Goal: Transaction & Acquisition: Obtain resource

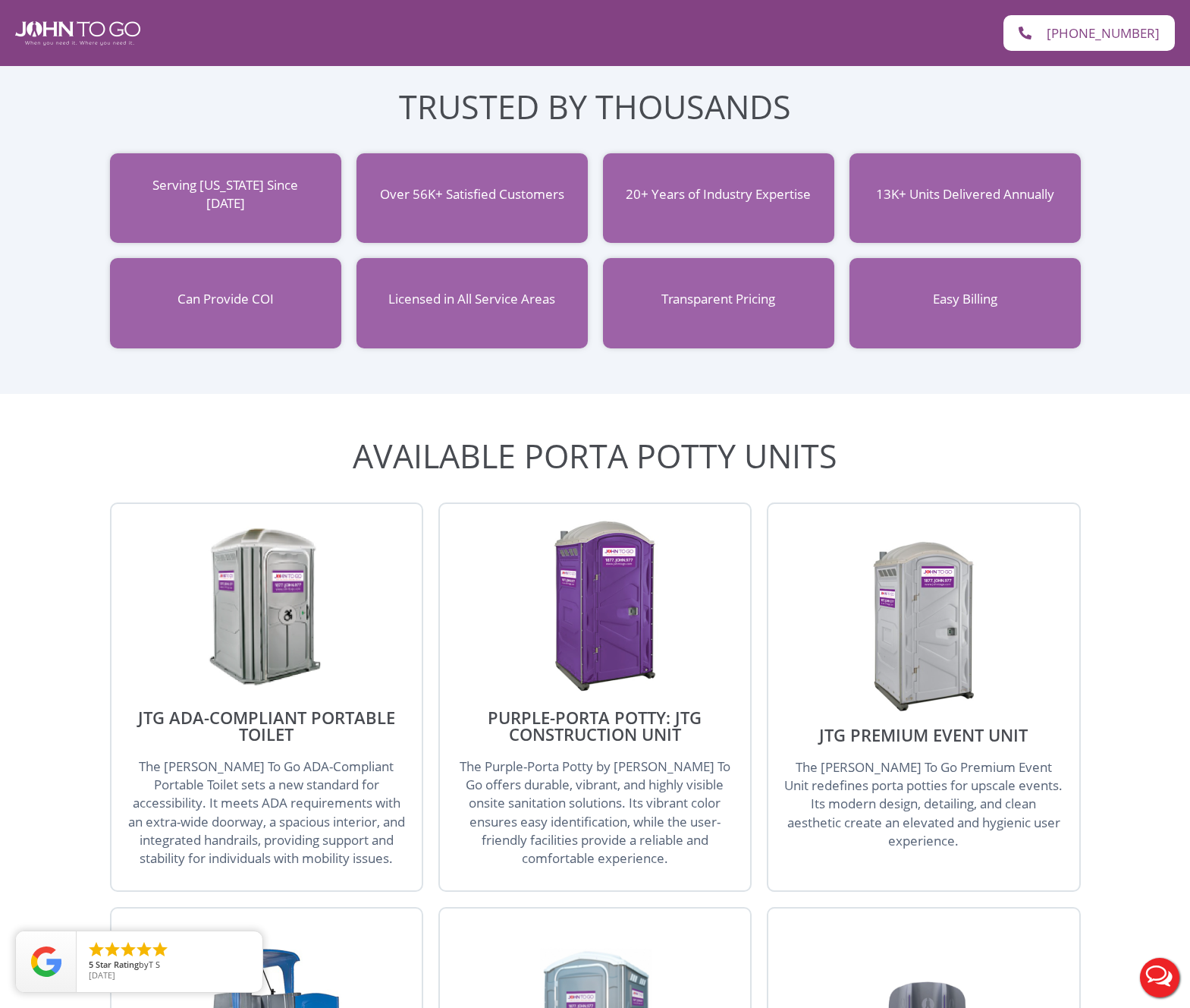
scroll to position [1082, 0]
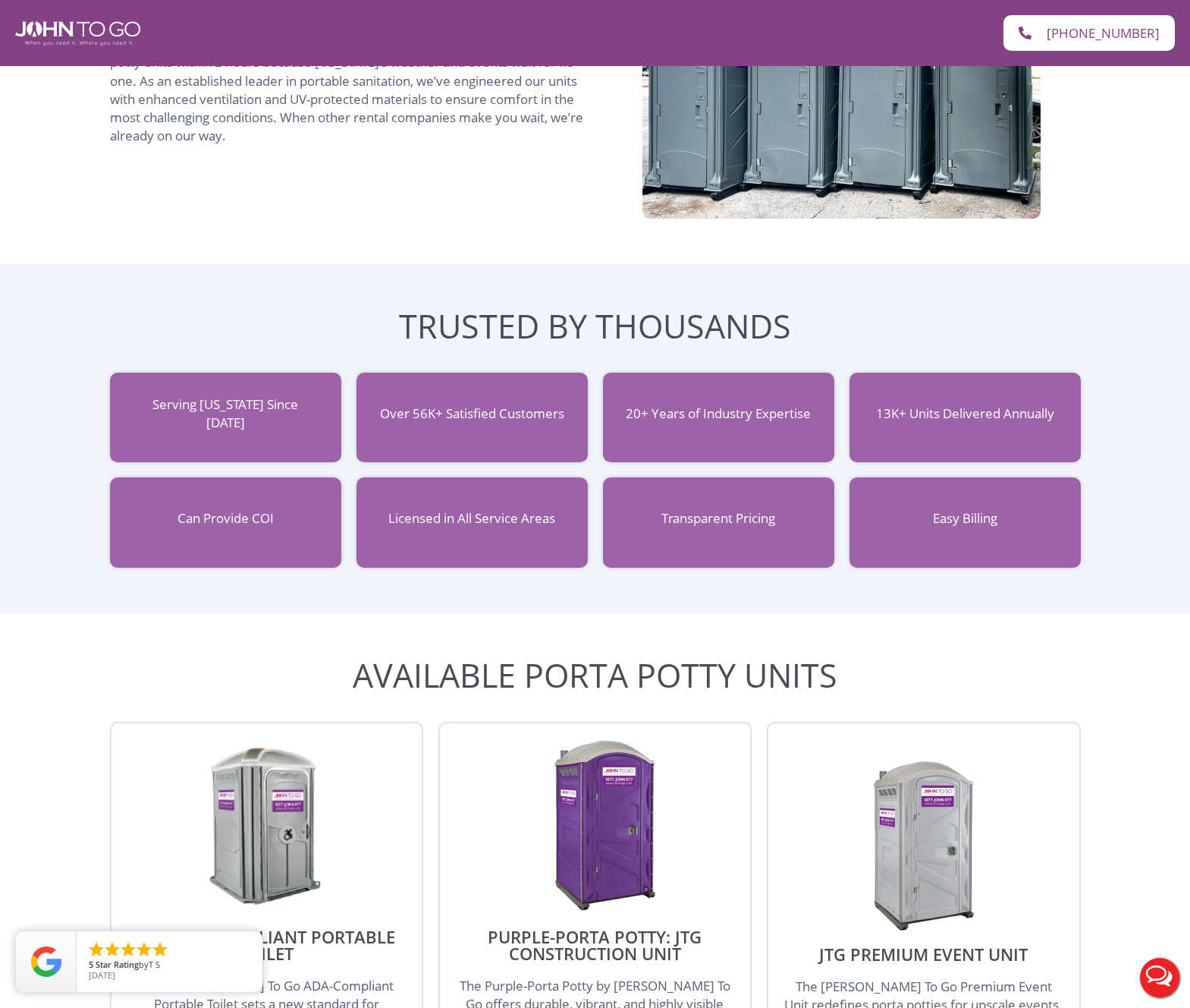
click at [270, 834] on img at bounding box center [266, 826] width 144 height 174
click at [273, 802] on img at bounding box center [266, 826] width 144 height 174
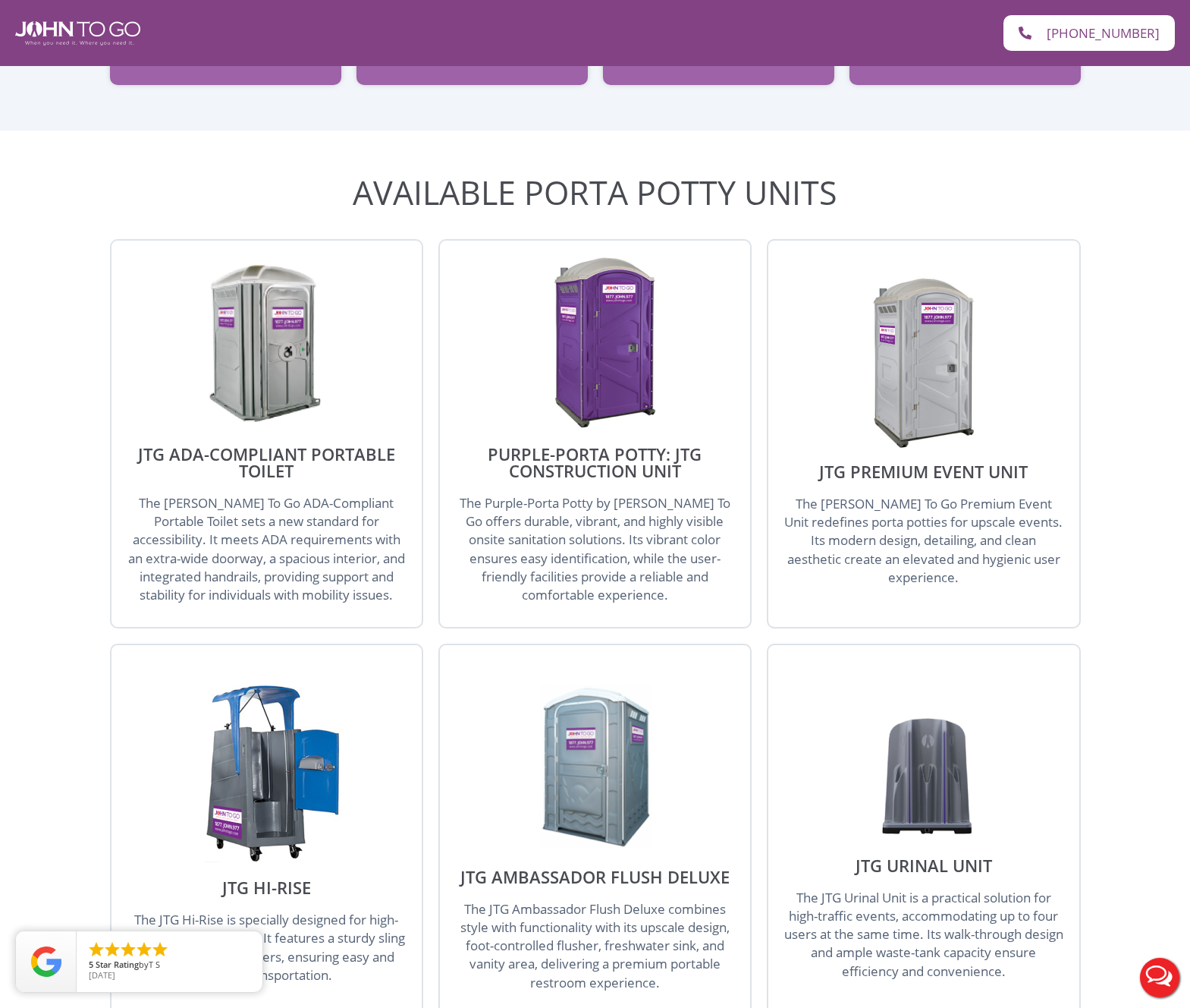
scroll to position [1646, 0]
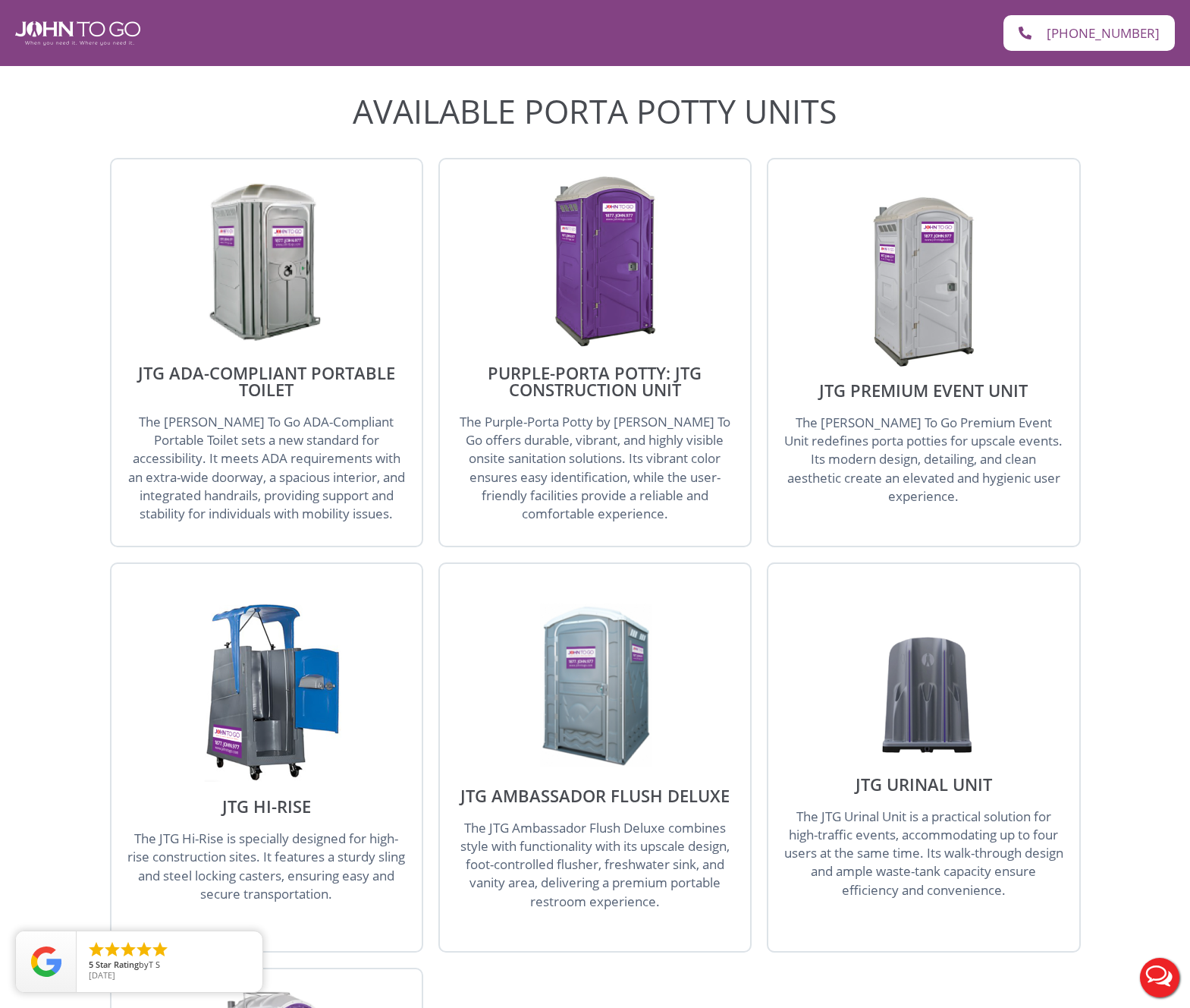
click at [299, 434] on span "The John To Go ADA-Compliant Portable Toilet sets a new standard for accessibil…" at bounding box center [267, 468] width 277 height 109
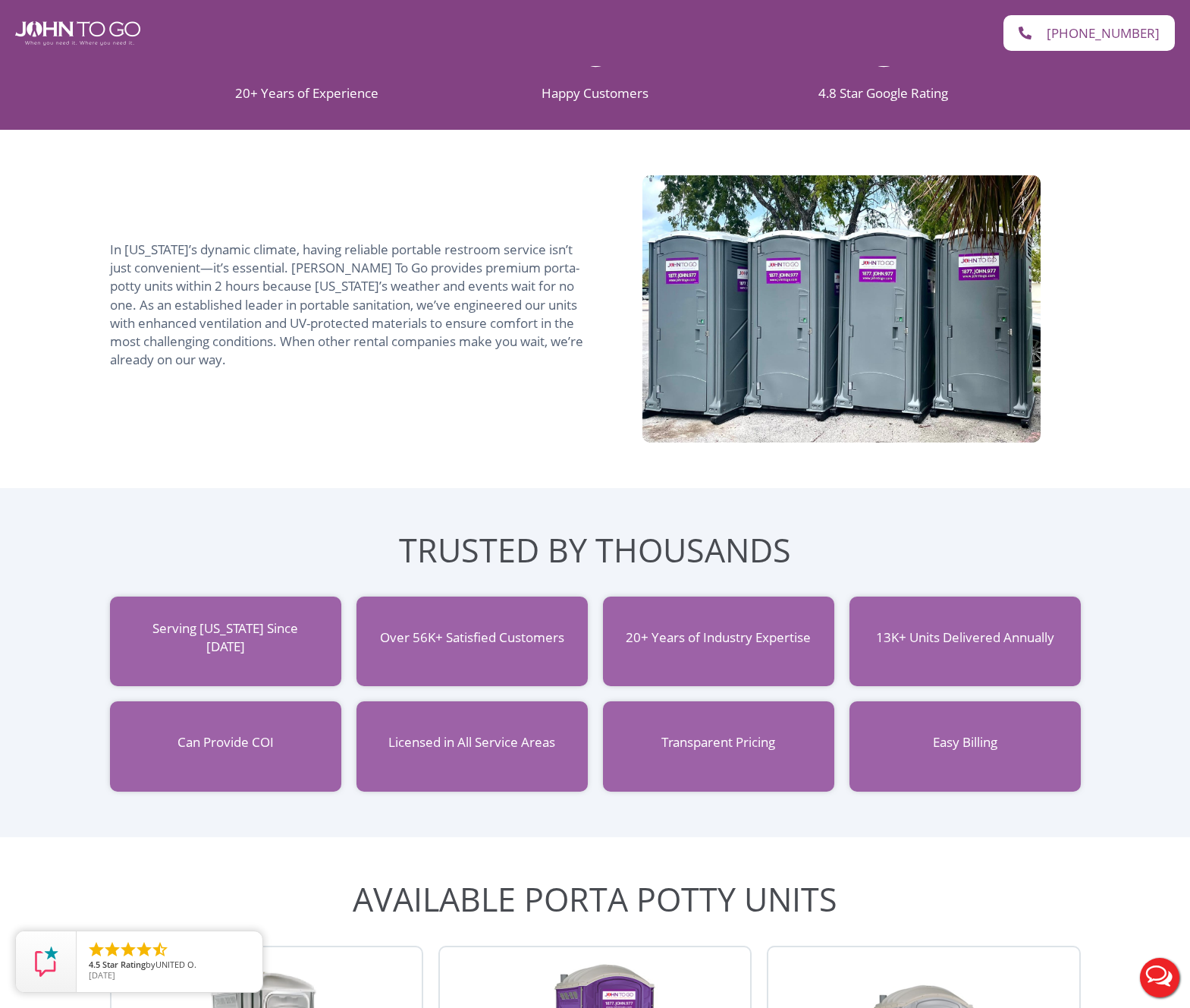
scroll to position [134, 0]
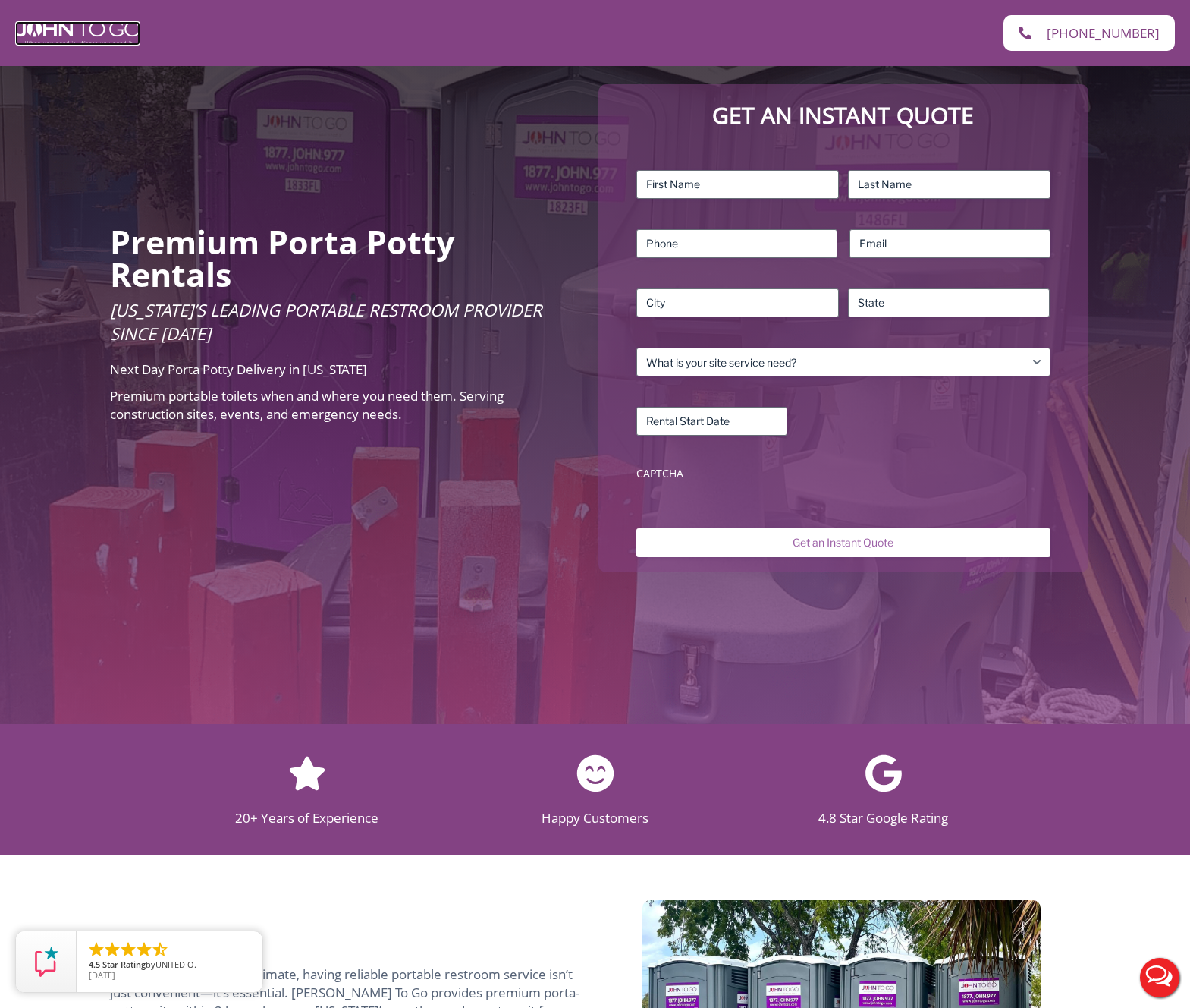
click at [100, 26] on img at bounding box center [78, 33] width 125 height 25
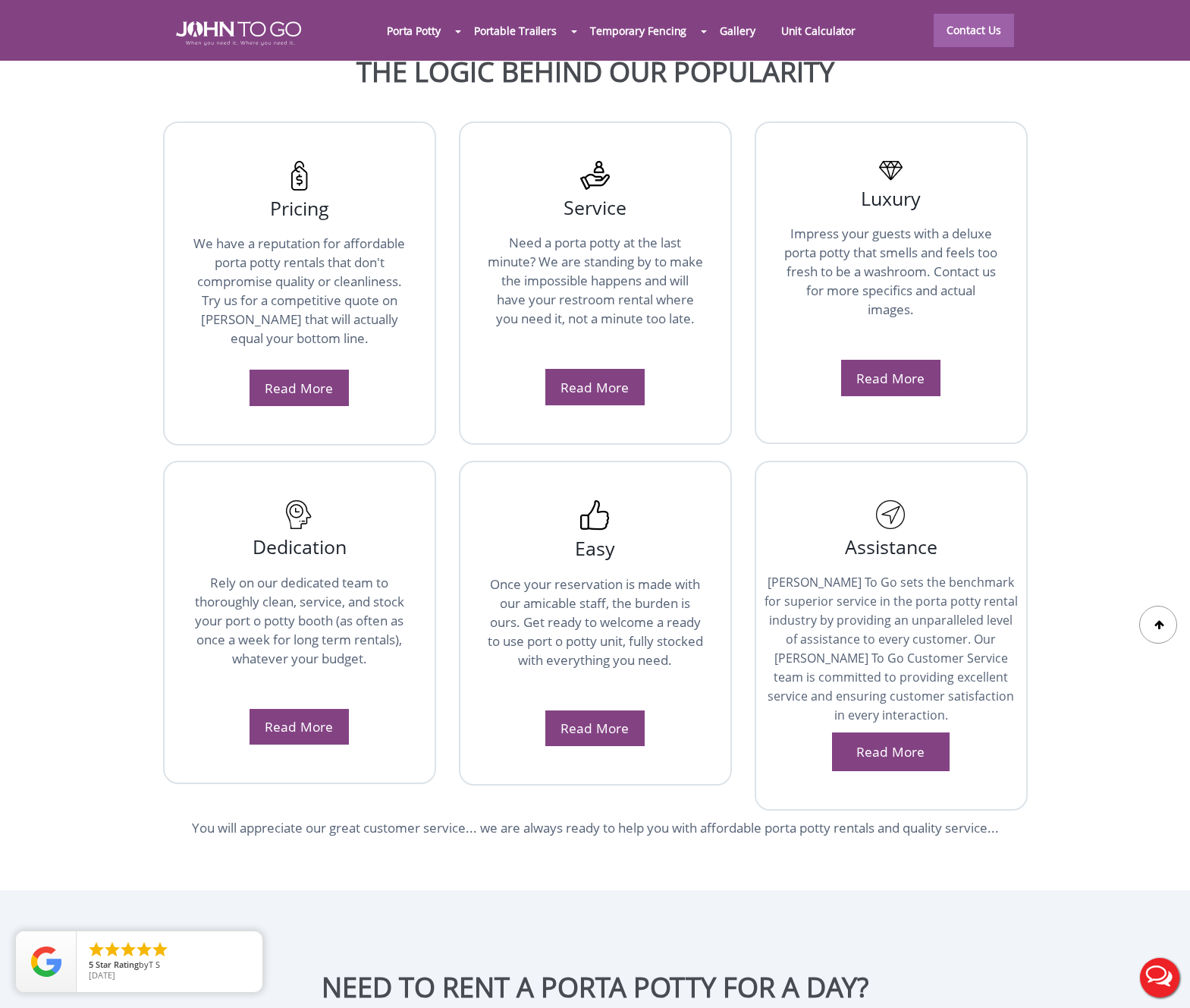
scroll to position [2851, 0]
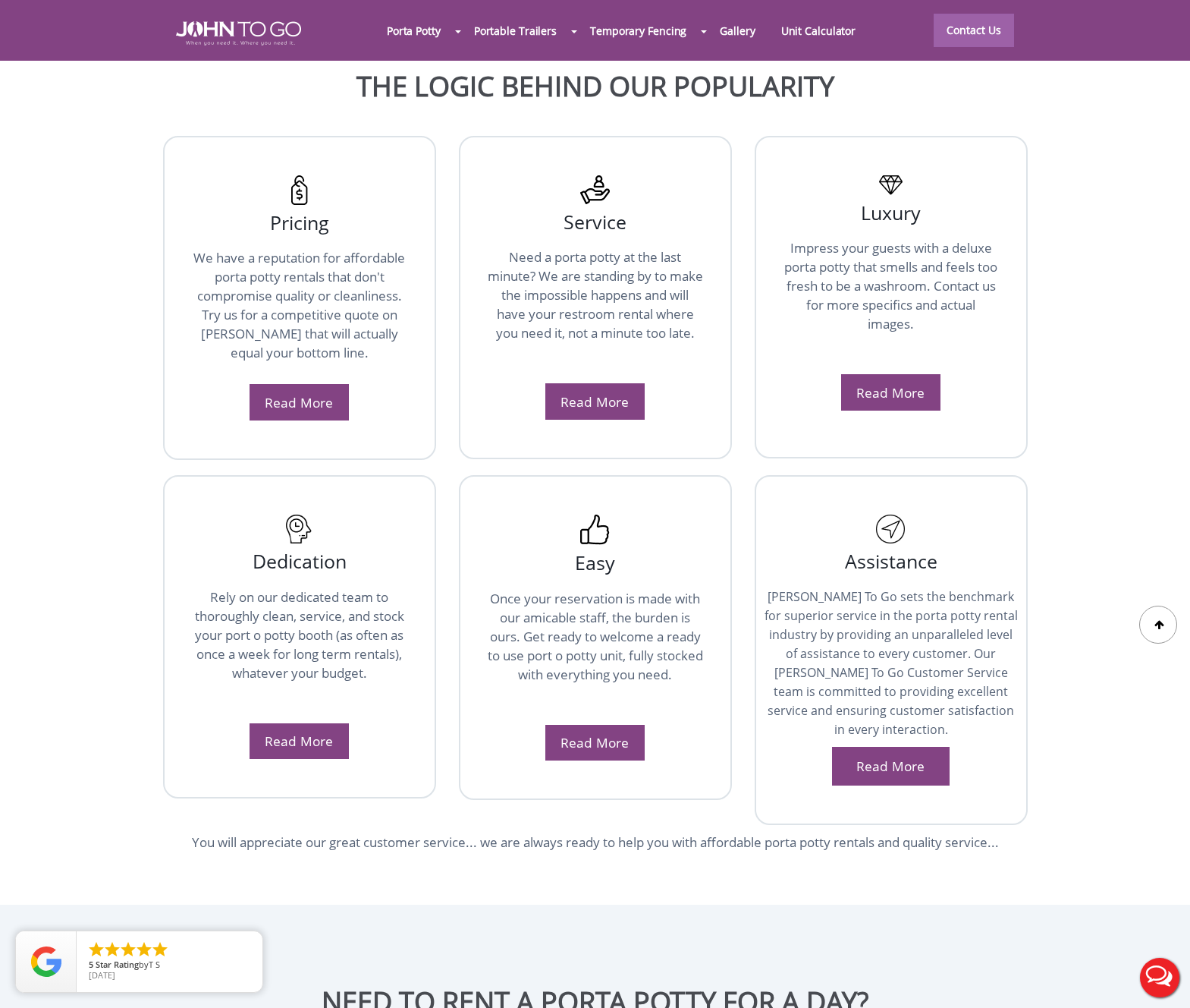
click at [597, 348] on div "Service Need a porta potty at the last minute? We are standing by to make the i…" at bounding box center [595, 297] width 273 height 323
click at [597, 392] on link "Read More" at bounding box center [595, 401] width 69 height 19
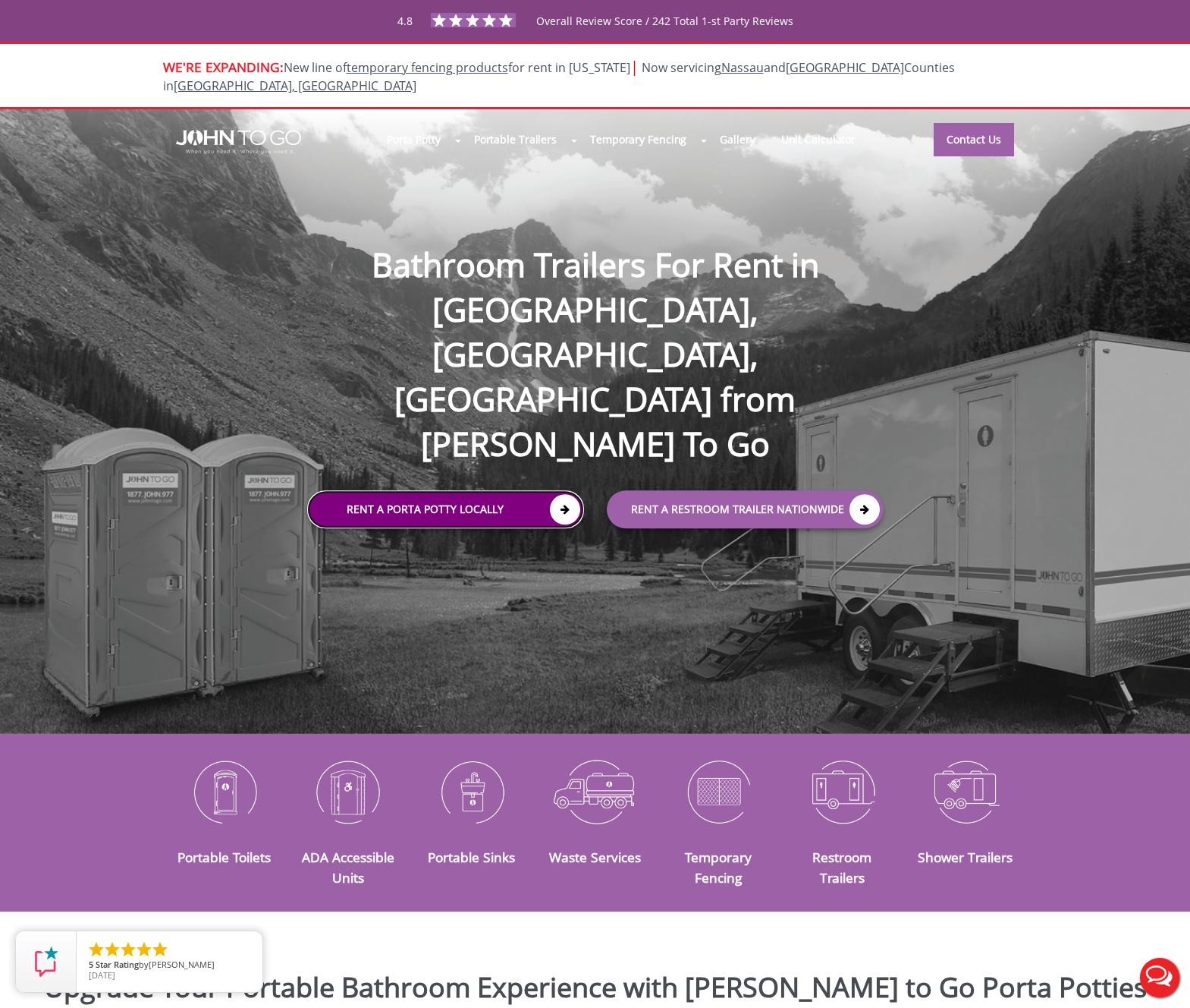
click at [454, 490] on link "Rent a Porta Potty Locally" at bounding box center [446, 508] width 277 height 38
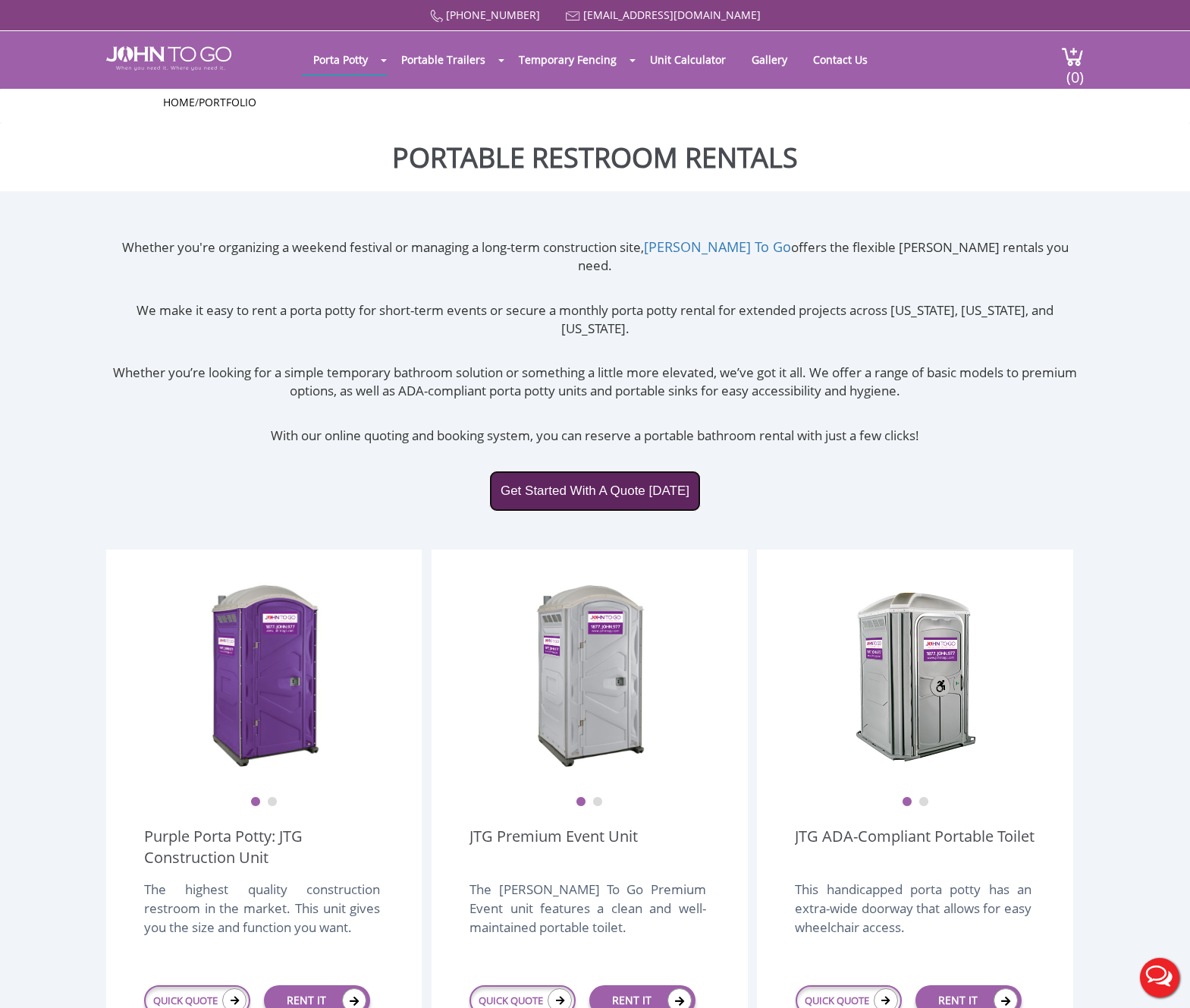
click at [585, 471] on link "Get Started With A Quote Today" at bounding box center [595, 491] width 211 height 41
click at [607, 471] on link "Get Started With A Quote Today" at bounding box center [595, 491] width 211 height 41
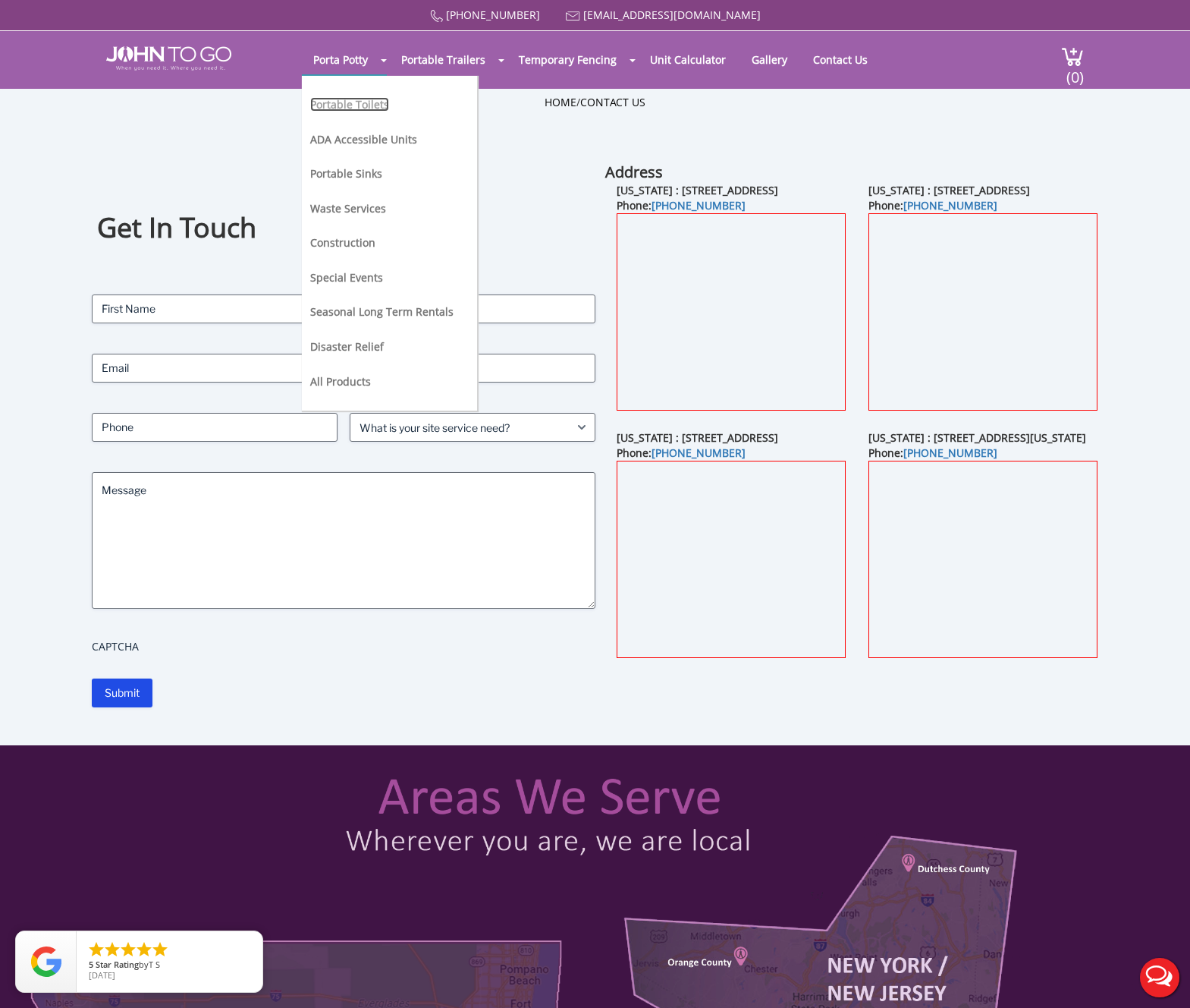
click at [340, 107] on link "Portable Toilets" at bounding box center [350, 104] width 79 height 14
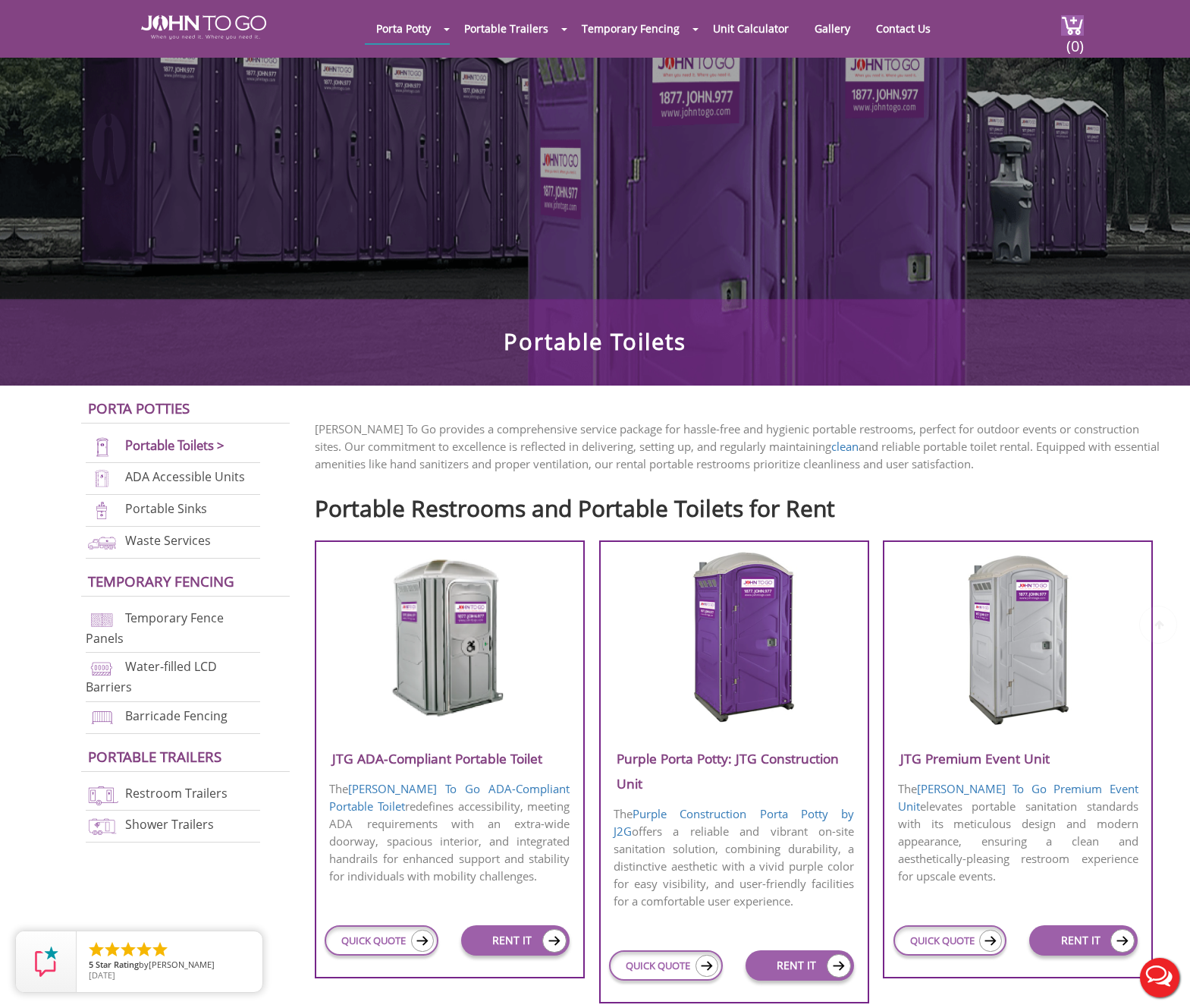
scroll to position [148, 0]
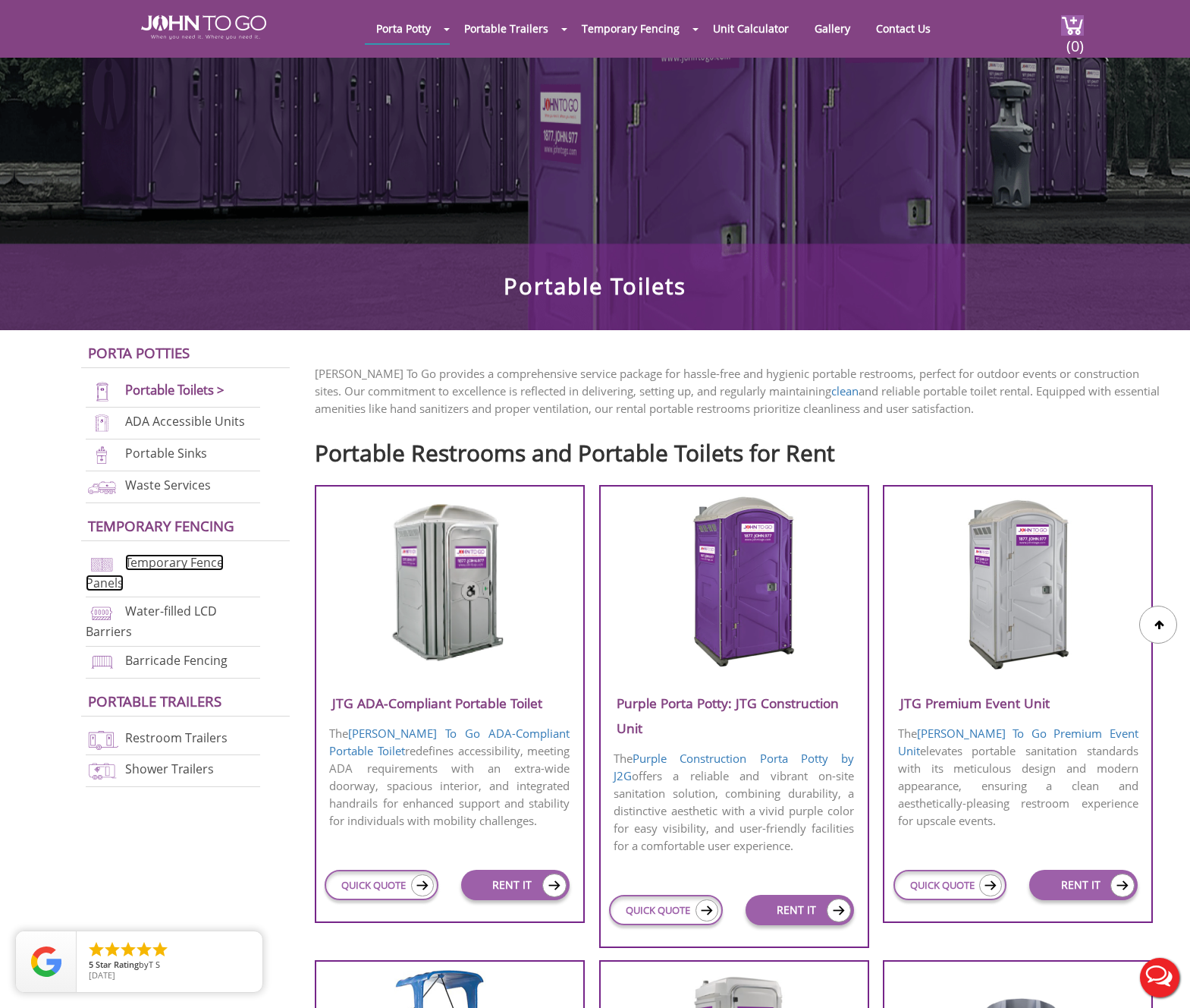
click at [170, 559] on link "Temporary Fence Panels" at bounding box center [154, 573] width 138 height 37
